Goal: Information Seeking & Learning: Check status

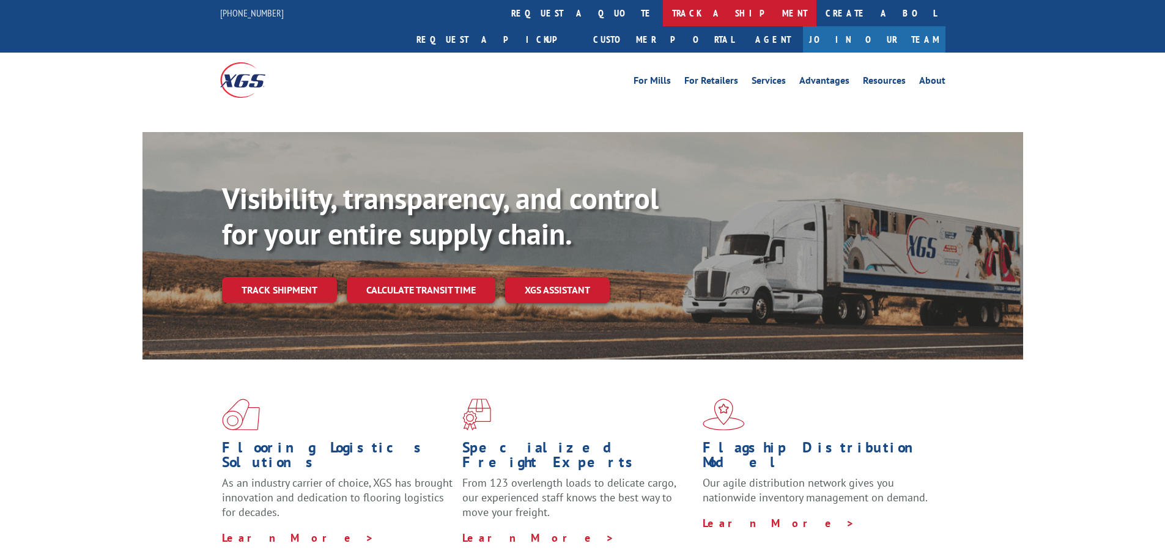
click at [663, 19] on link "track a shipment" at bounding box center [739, 13] width 153 height 26
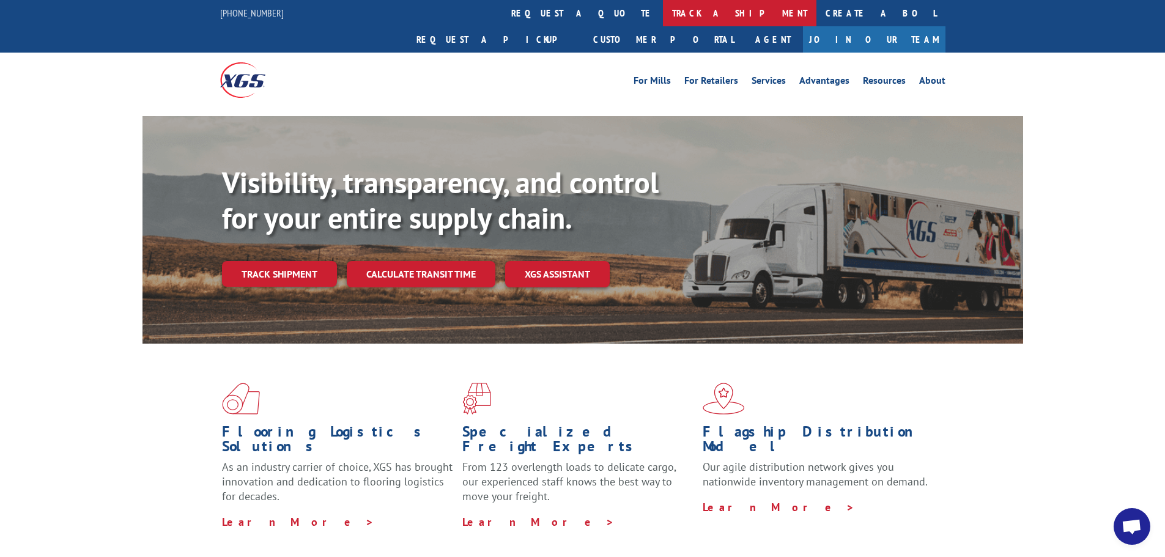
click at [663, 17] on link "track a shipment" at bounding box center [739, 13] width 153 height 26
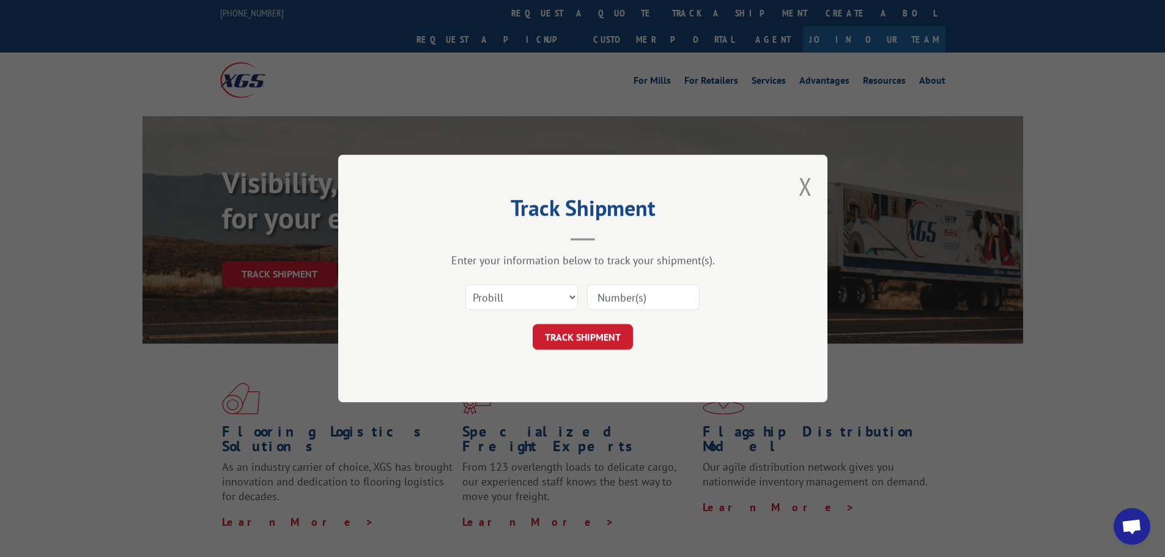
click at [624, 298] on input at bounding box center [643, 297] width 112 height 26
paste input "17228661"
type input "17228661"
click at [583, 342] on button "TRACK SHIPMENT" at bounding box center [583, 337] width 100 height 26
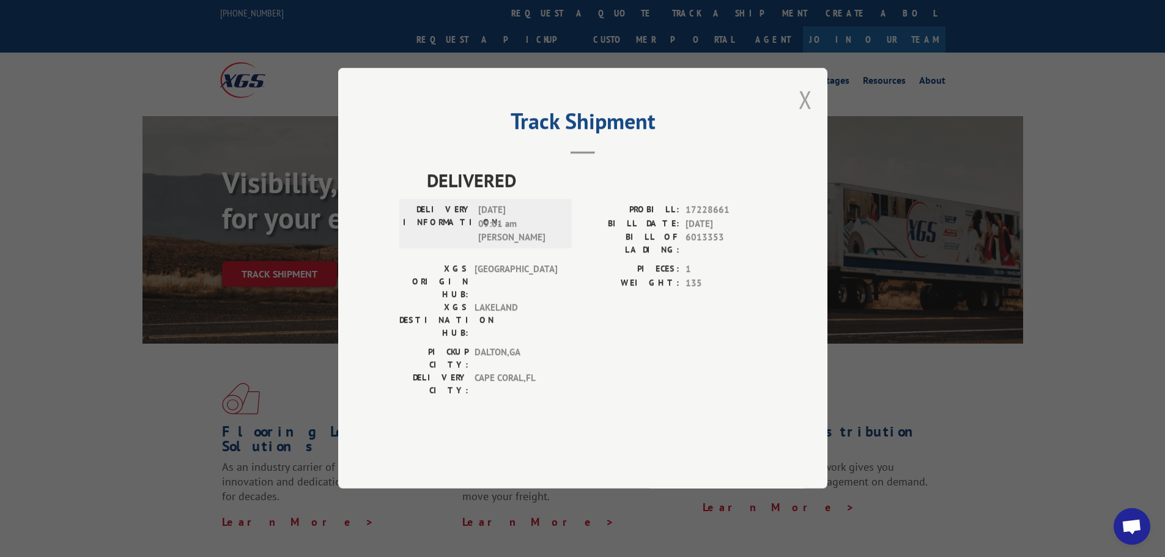
click at [799, 116] on button "Close modal" at bounding box center [805, 99] width 13 height 32
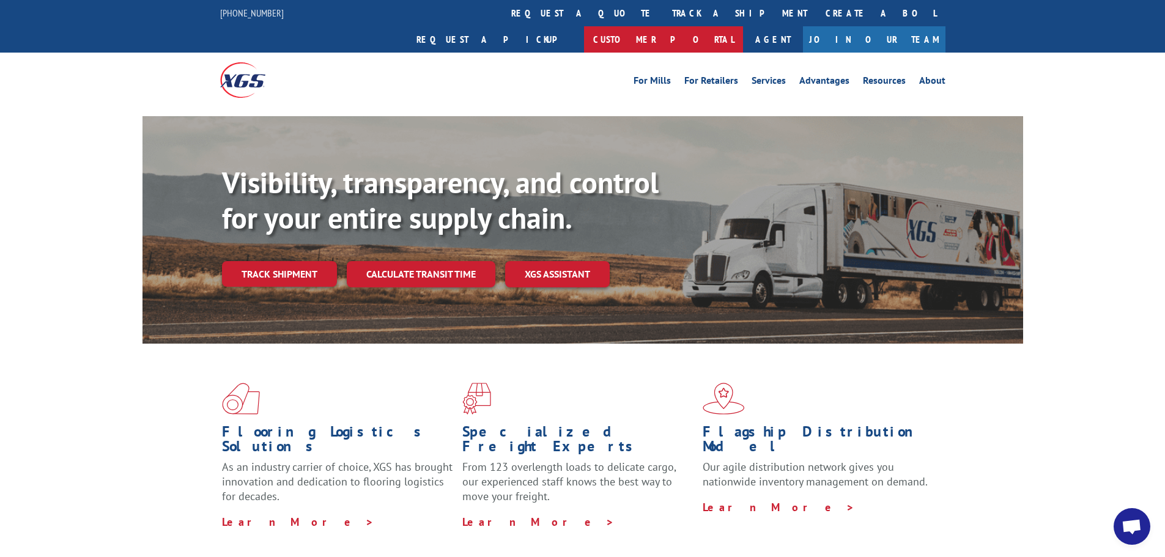
click at [743, 26] on link "Customer Portal" at bounding box center [663, 39] width 159 height 26
